Goal: Find specific page/section: Find specific page/section

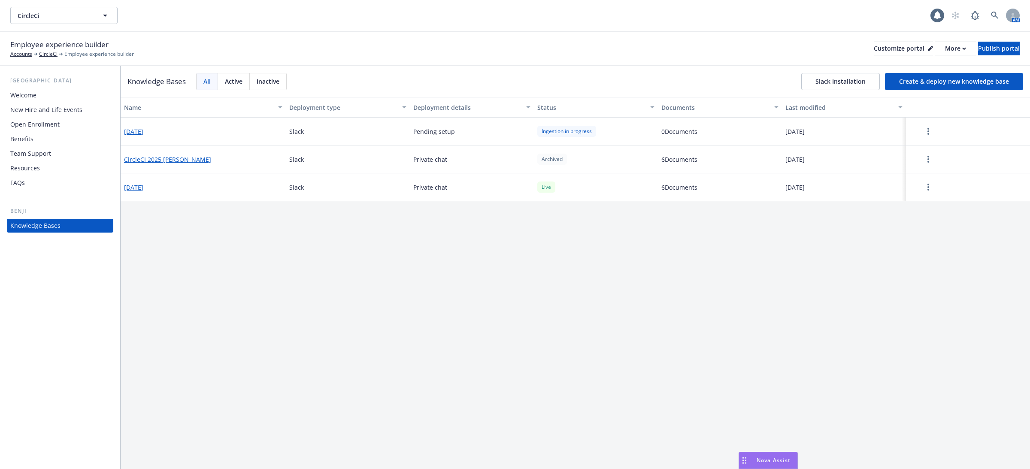
click at [164, 155] on button "CircleCI 2025 [PERSON_NAME]" at bounding box center [167, 159] width 87 height 9
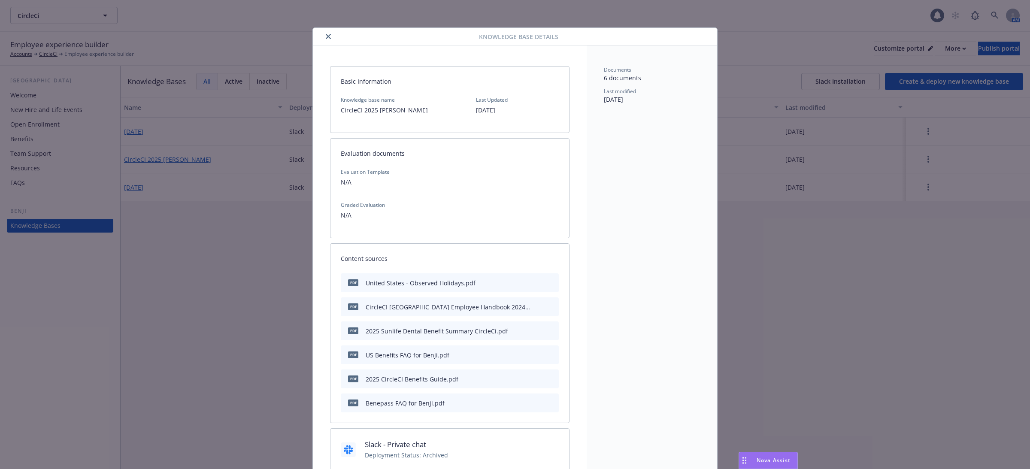
scroll to position [26, 0]
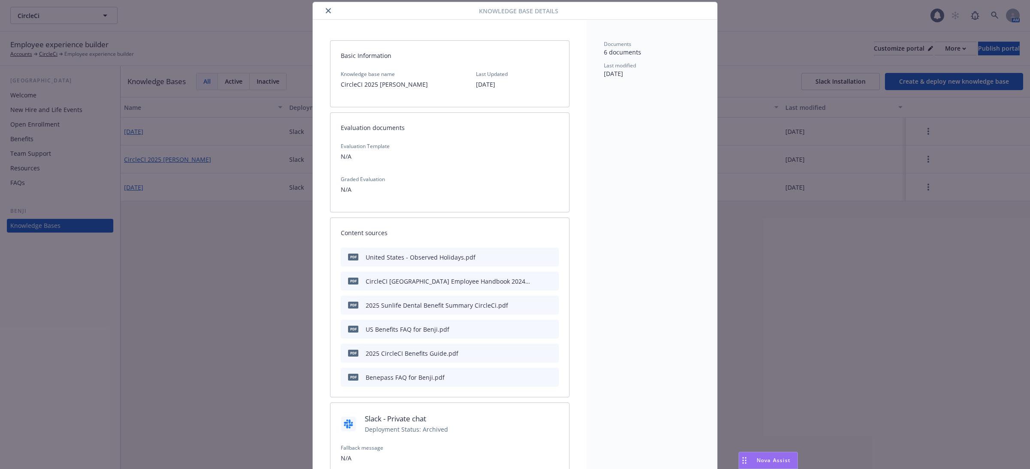
click at [551, 329] on icon "preview file" at bounding box center [551, 329] width 8 height 6
click at [328, 13] on icon "close" at bounding box center [328, 10] width 5 height 5
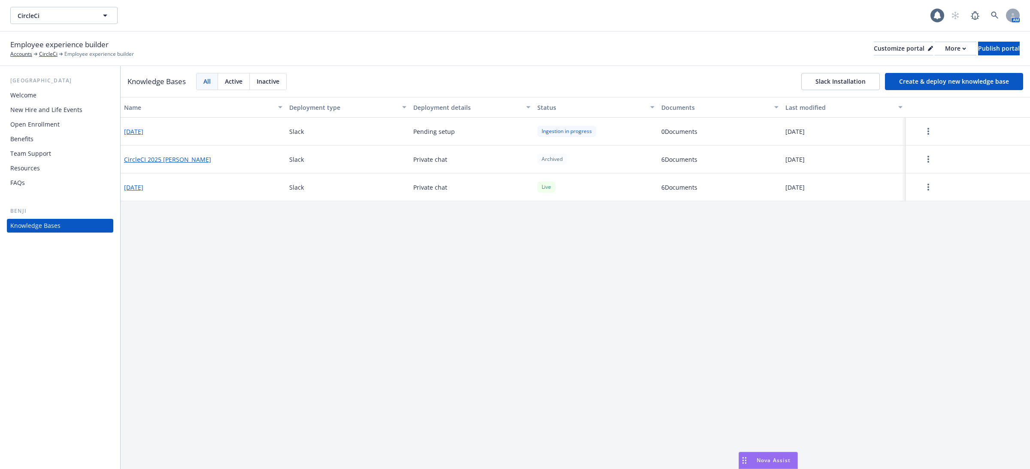
click at [143, 185] on button "[DATE]" at bounding box center [133, 187] width 19 height 9
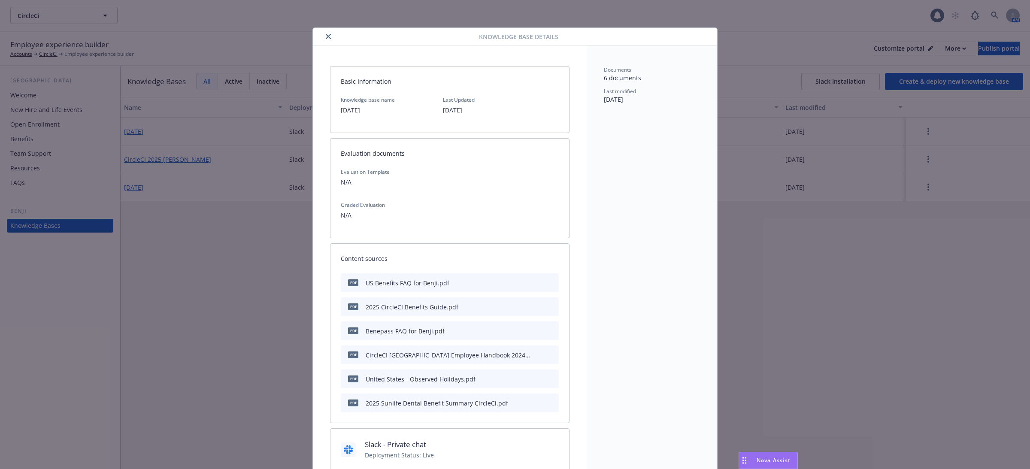
scroll to position [26, 0]
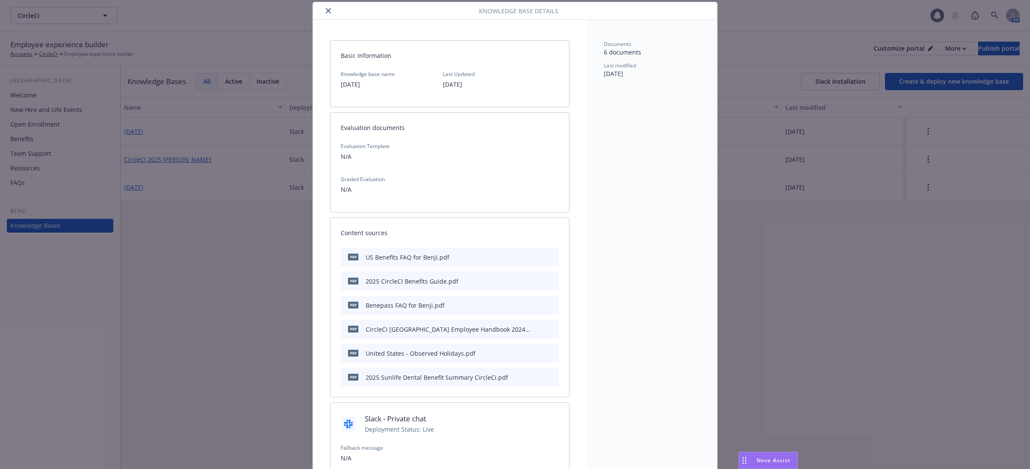
click at [554, 307] on icon "preview file" at bounding box center [551, 305] width 8 height 6
click at [552, 254] on icon "preview file" at bounding box center [551, 257] width 8 height 6
click at [626, 198] on div "Documents 6 documents Last modified 08/13/2025" at bounding box center [651, 292] width 130 height 544
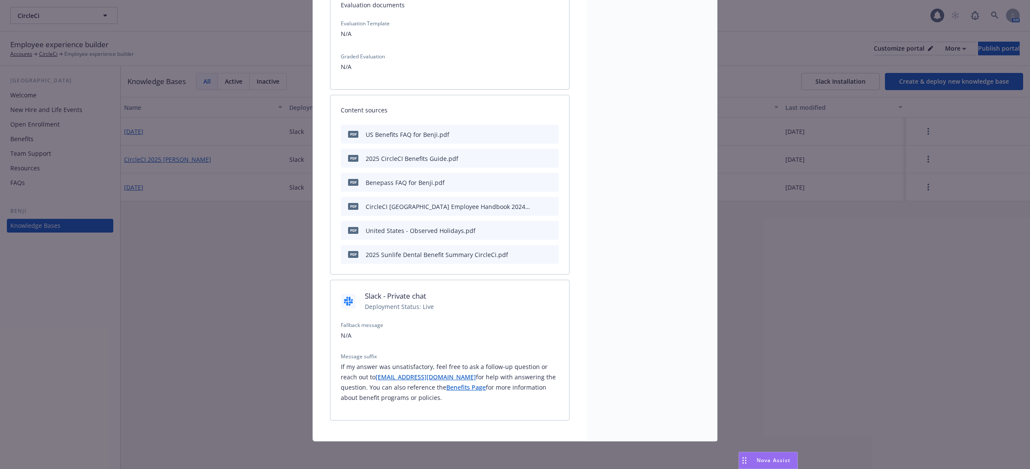
scroll to position [0, 0]
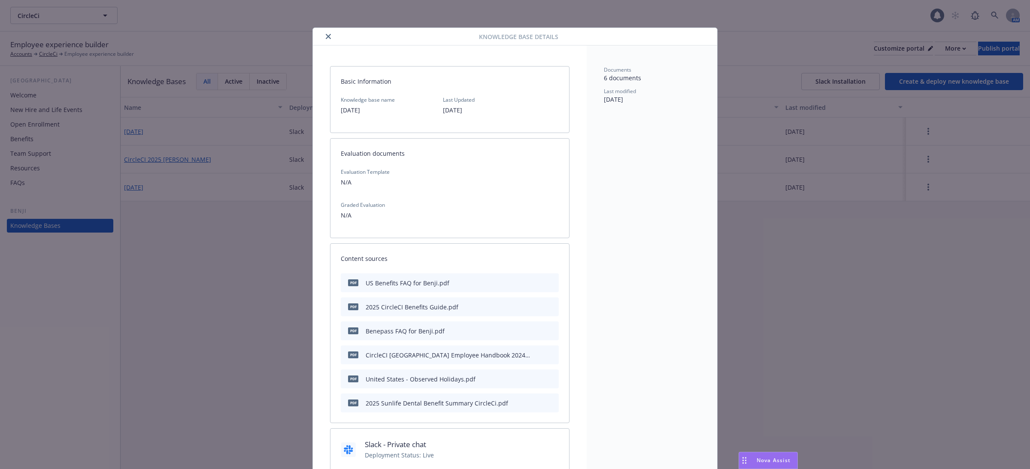
click at [323, 33] on div at bounding box center [397, 36] width 163 height 10
click at [330, 34] on icon "close" at bounding box center [328, 36] width 5 height 5
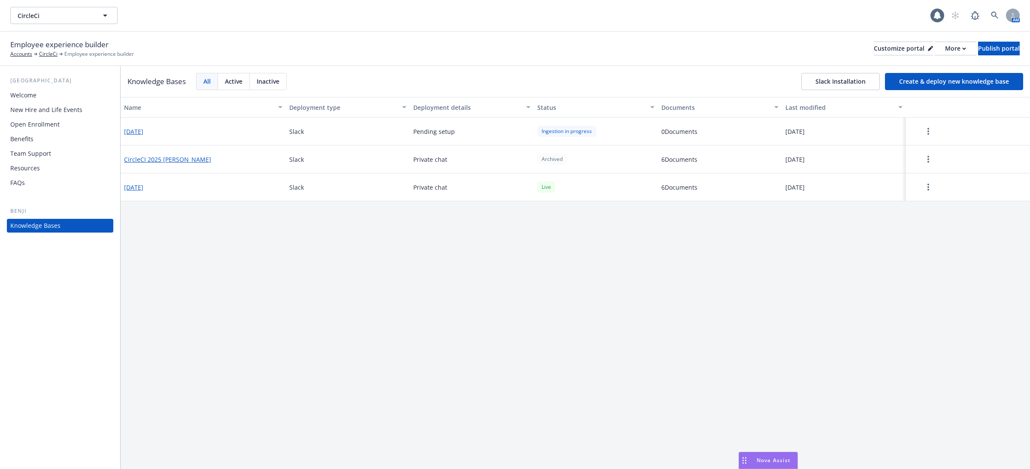
click at [402, 39] on div "Employee experience builder Accounts CircleCi Employee experience builder Custo…" at bounding box center [514, 48] width 1009 height 19
click at [143, 189] on button "2025-08-12" at bounding box center [133, 187] width 19 height 9
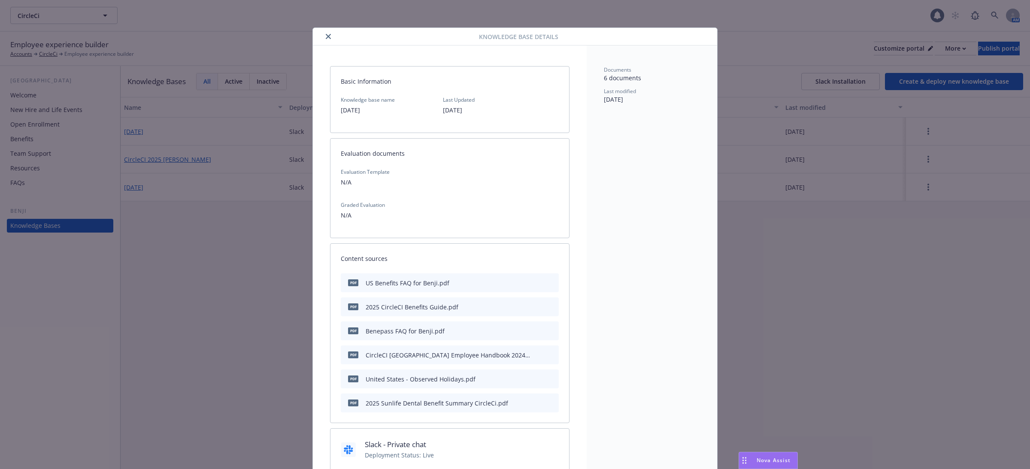
scroll to position [26, 0]
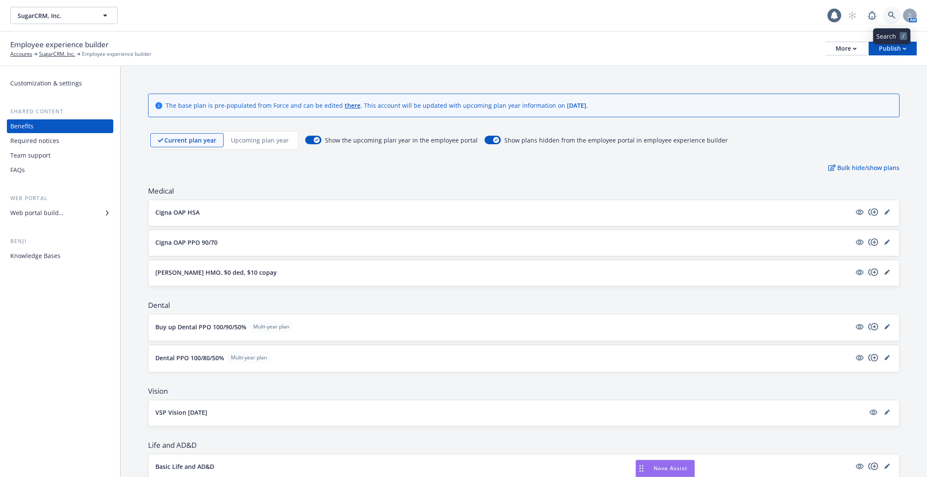
click at [888, 13] on icon at bounding box center [891, 15] width 7 height 7
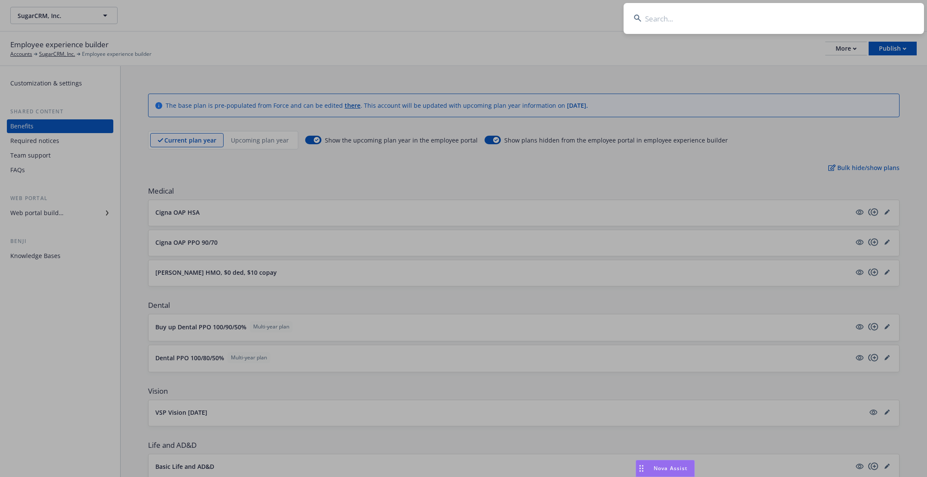
type input "s"
type input "newfron"
type input "l"
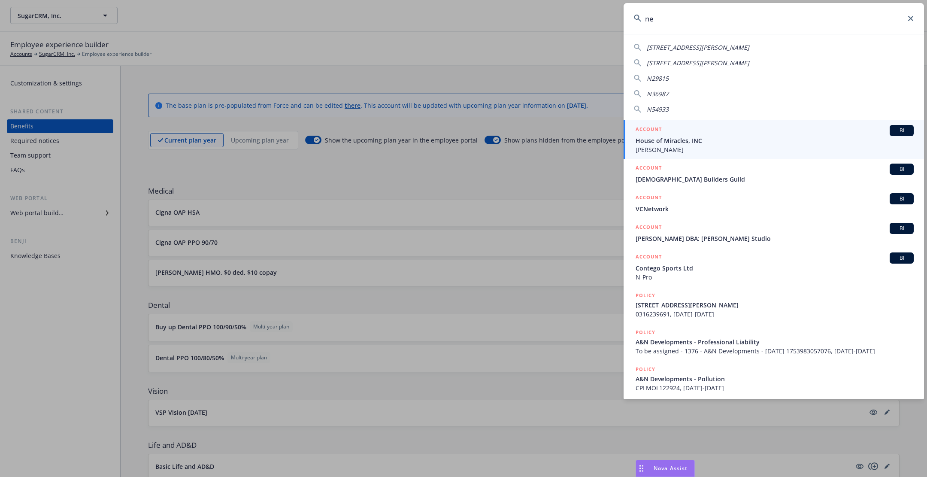
type input "n"
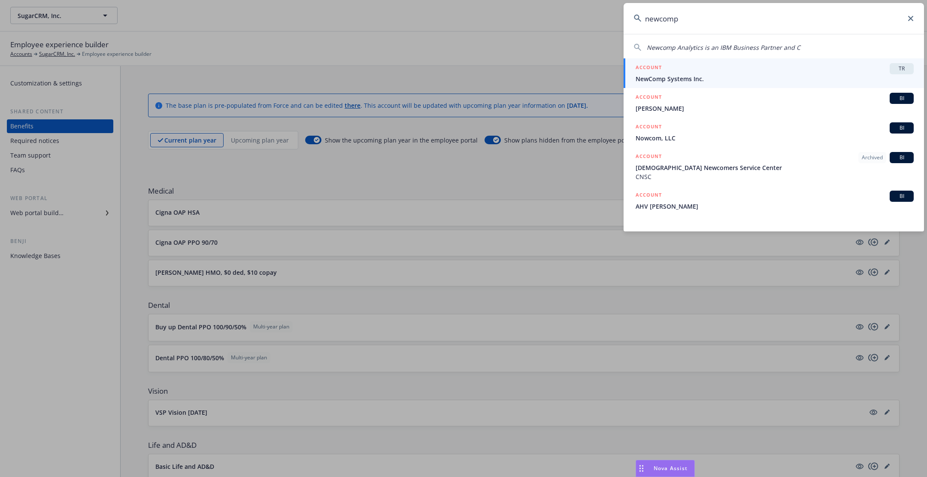
type input "newcomp"
click at [735, 76] on span "NewComp Systems Inc." at bounding box center [774, 78] width 278 height 9
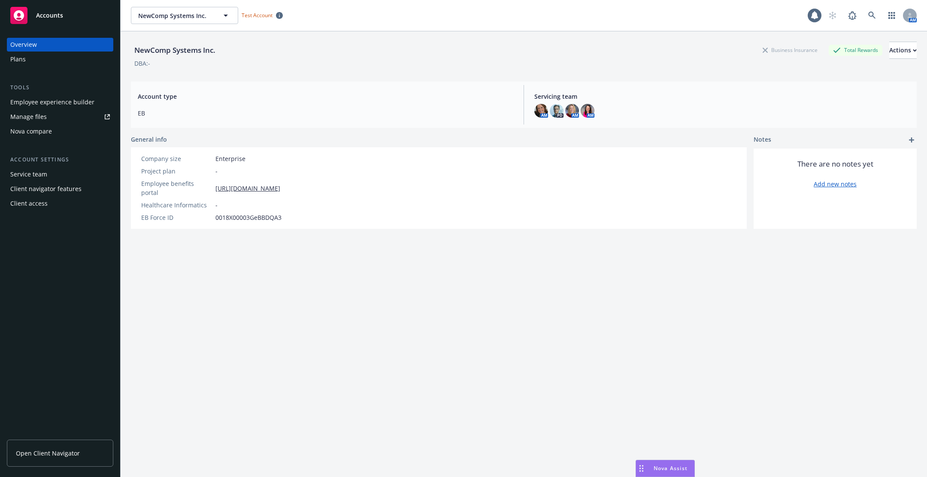
click at [55, 204] on div "Client access" at bounding box center [60, 203] width 100 height 14
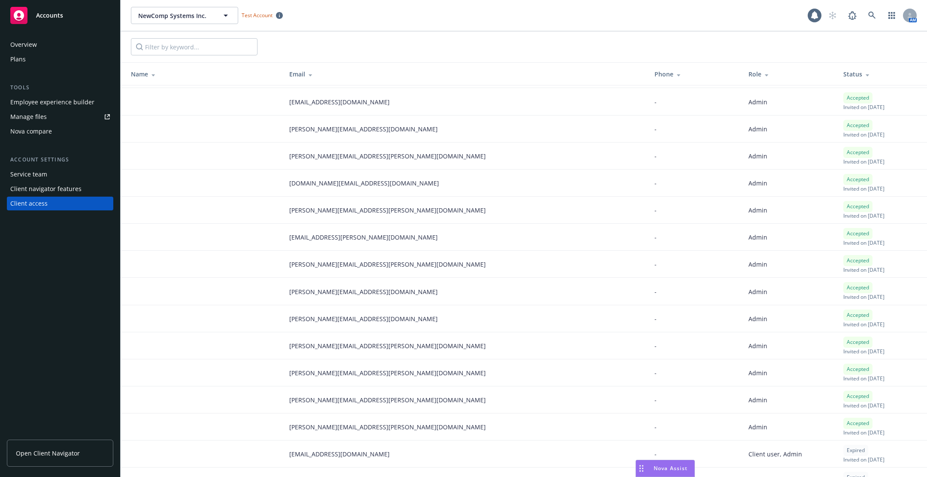
scroll to position [1046, 0]
